Goal: Task Accomplishment & Management: Use online tool/utility

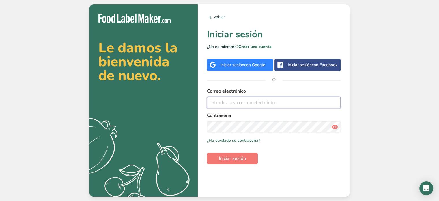
click at [230, 102] on input "email" at bounding box center [274, 103] width 134 height 12
type input "[PERSON_NAME][EMAIL_ADDRESS][DOMAIN_NAME]"
click at [334, 123] on icon at bounding box center [335, 127] width 7 height 10
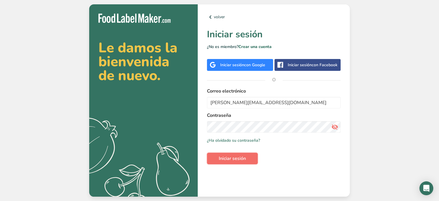
click at [234, 158] on span "Iniciar sesión" at bounding box center [232, 158] width 27 height 7
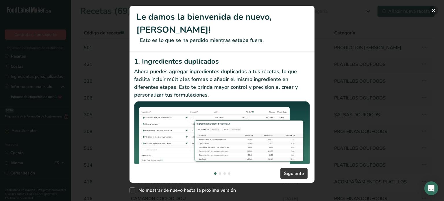
click at [433, 9] on button "New Features" at bounding box center [433, 10] width 9 height 9
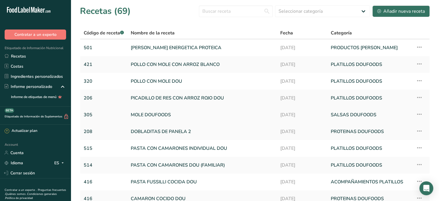
click at [157, 115] on link "MOLE DOUFOODS" at bounding box center [202, 115] width 143 height 12
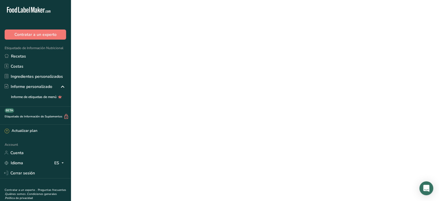
click at [157, 115] on link "MOLE DOUFOODS" at bounding box center [202, 115] width 143 height 12
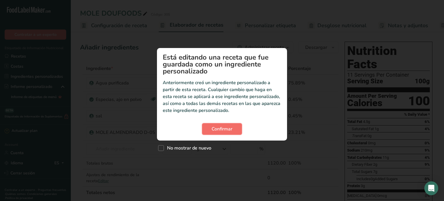
click at [226, 131] on span "Confirmar" at bounding box center [221, 128] width 21 height 7
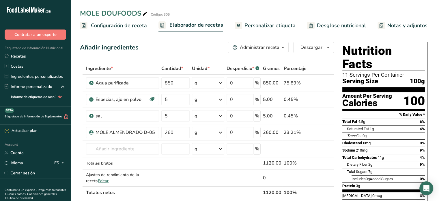
click at [266, 25] on span "Personalizar etiqueta" at bounding box center [270, 26] width 51 height 8
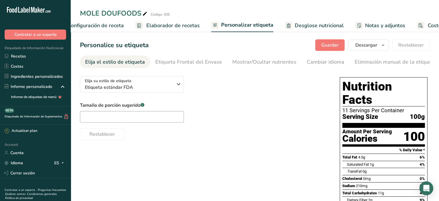
scroll to position [0, 64]
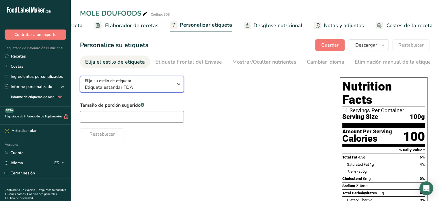
click at [179, 85] on icon "button" at bounding box center [178, 84] width 7 height 10
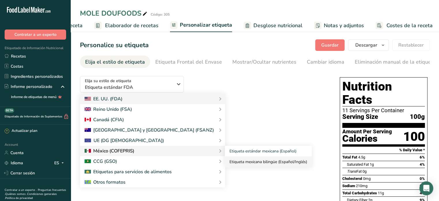
click at [225, 161] on link "Etiqueta mexicana bilingüe (Español/Inglés)" at bounding box center [268, 161] width 87 height 11
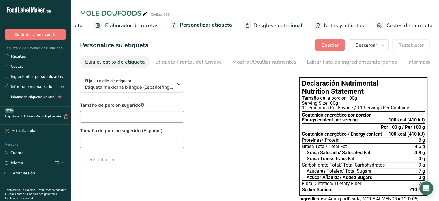
click at [288, 149] on div "Elija su estilo de etiqueta Etiqueta mexicana bilingüe (Español/Inglés) [GEOGRA…" at bounding box center [255, 155] width 350 height 168
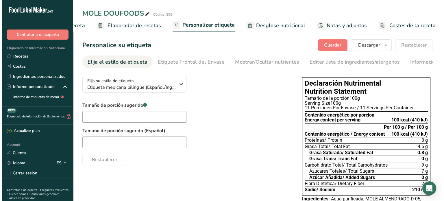
scroll to position [0, 0]
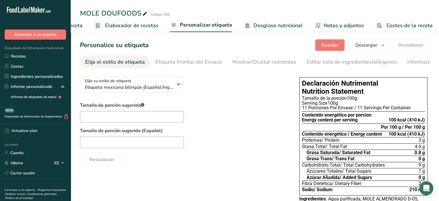
click at [123, 24] on span "Elaborador de recetas" at bounding box center [131, 26] width 53 height 8
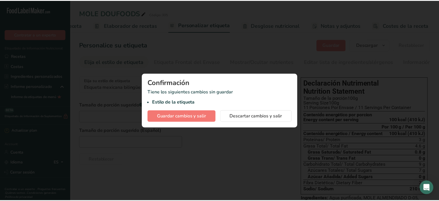
scroll to position [0, 60]
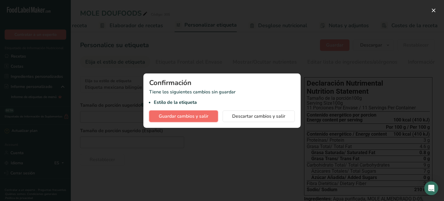
click at [171, 116] on span "Guardar cambios y salir" at bounding box center [184, 116] width 50 height 7
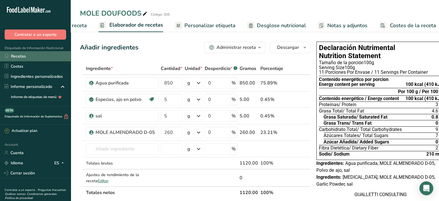
click at [15, 56] on link "Recetas" at bounding box center [35, 56] width 71 height 10
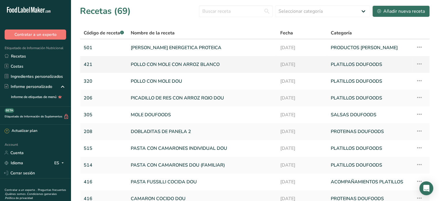
click at [178, 62] on link "POLLO CON MOLE CON ARROZ BLANCO" at bounding box center [202, 64] width 143 height 12
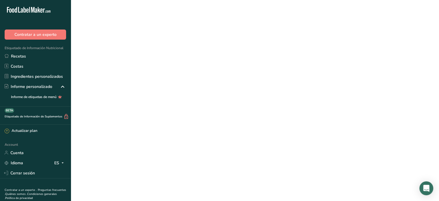
click at [178, 62] on link "POLLO CON MOLE CON ARROZ BLANCO" at bounding box center [202, 64] width 143 height 12
